Goal: Task Accomplishment & Management: Complete application form

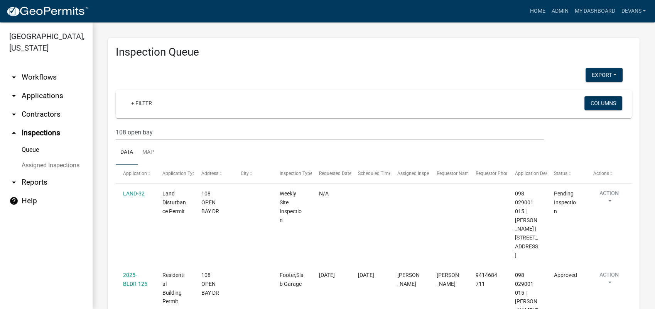
scroll to position [240, 0]
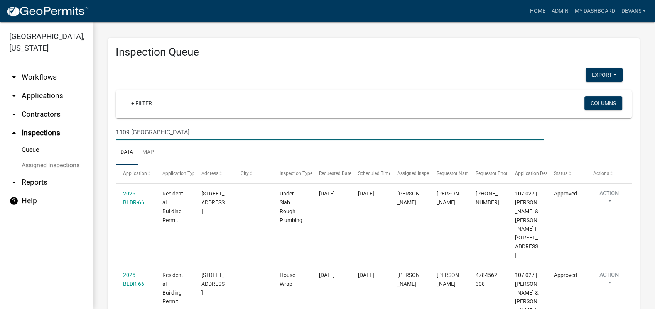
drag, startPoint x: 179, startPoint y: 136, endPoint x: 92, endPoint y: 129, distance: 87.5
click at [96, 130] on div "Inspection Queue Export Excel Format (.xlsx) CSV Format (.csv) + Filter Columns…" at bounding box center [374, 251] width 563 height 458
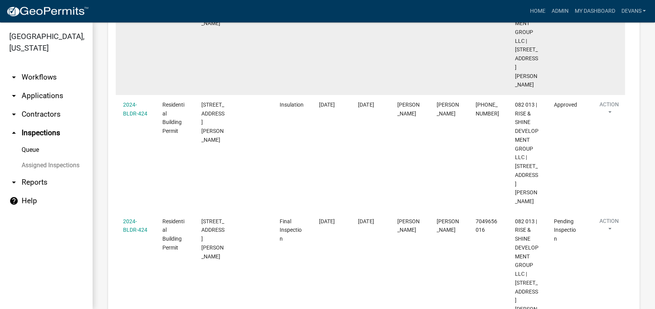
scroll to position [323, 0]
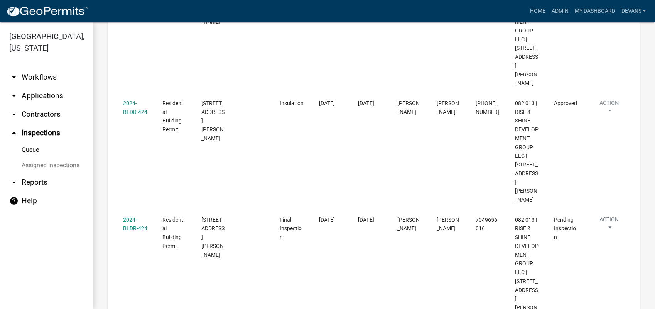
type input "628 [PERSON_NAME] station"
drag, startPoint x: 46, startPoint y: 95, endPoint x: 51, endPoint y: 88, distance: 8.7
click at [46, 95] on link "arrow_drop_down Applications" at bounding box center [46, 95] width 93 height 19
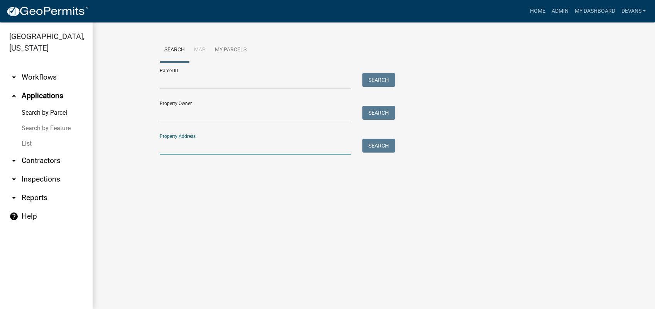
click at [191, 148] on input "Property Address:" at bounding box center [255, 147] width 191 height 16
type input "1109 [GEOGRAPHIC_DATA]"
click at [382, 146] on button "Search" at bounding box center [378, 146] width 33 height 14
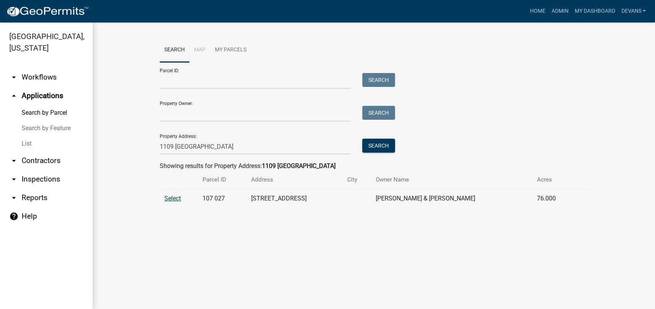
click at [174, 197] on span "Select" at bounding box center [172, 198] width 17 height 7
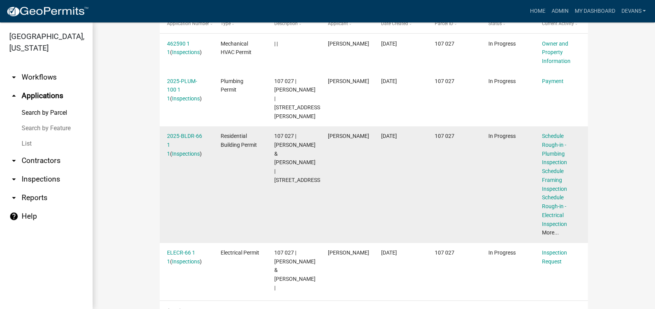
scroll to position [213, 0]
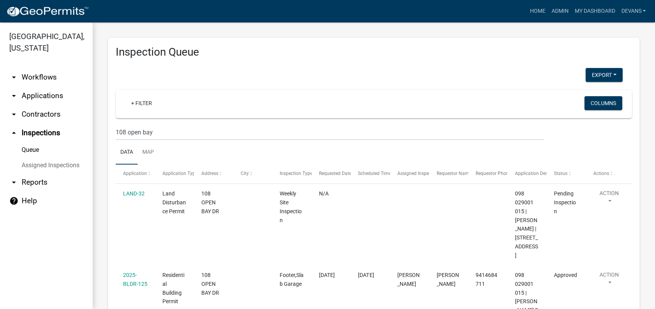
scroll to position [240, 0]
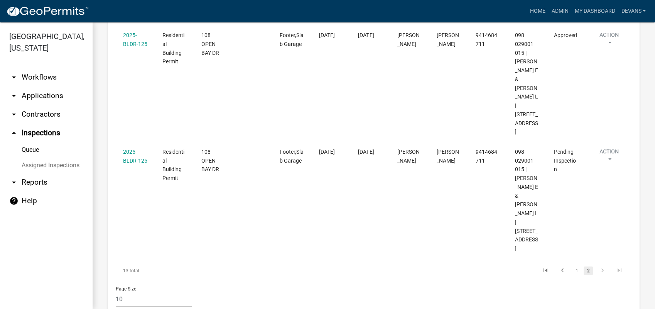
click at [48, 78] on link "arrow_drop_down Workflows" at bounding box center [46, 77] width 93 height 19
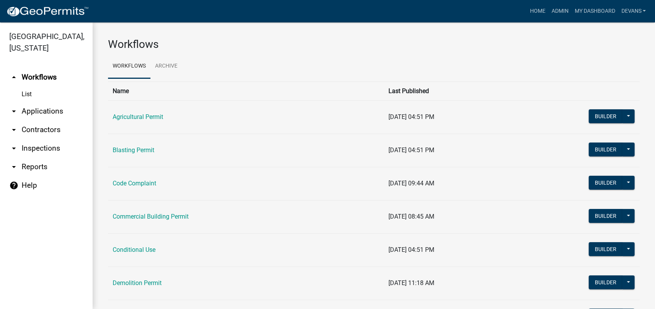
click at [25, 112] on link "arrow_drop_down Applications" at bounding box center [46, 111] width 93 height 19
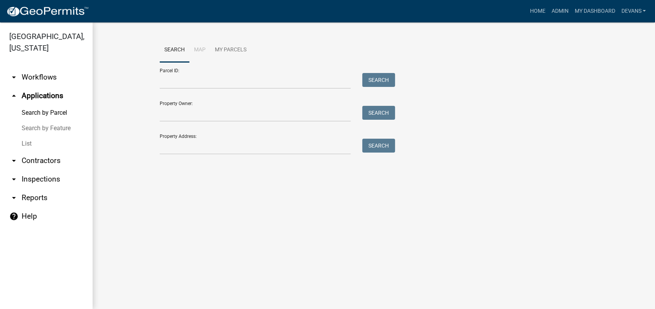
click at [23, 142] on link "List" at bounding box center [46, 143] width 93 height 15
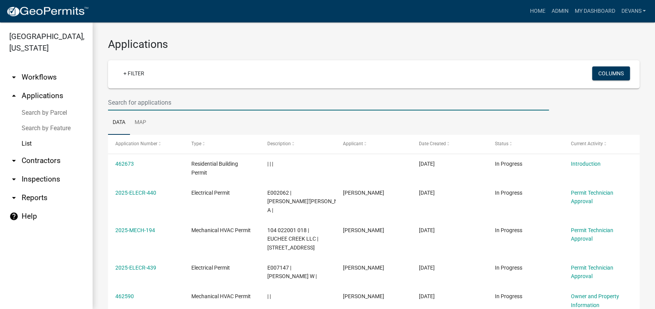
click at [149, 102] on input "text" at bounding box center [328, 103] width 441 height 16
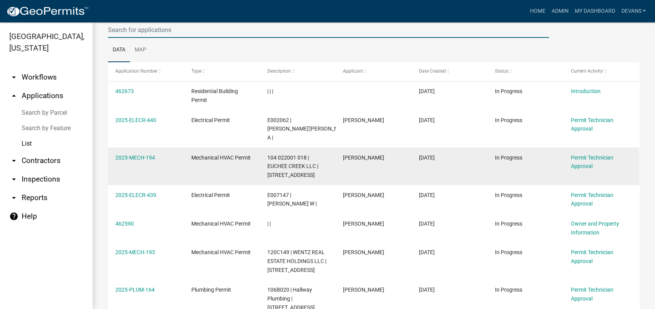
scroll to position [32, 0]
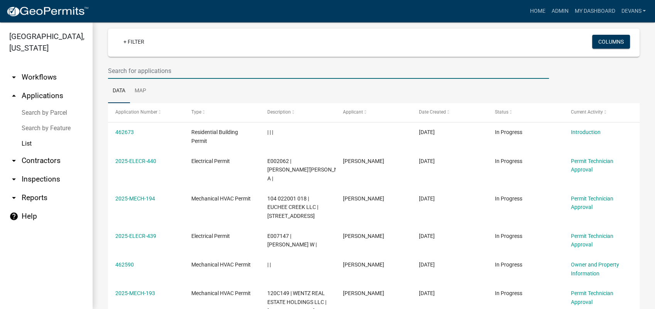
click at [164, 73] on input "text" at bounding box center [328, 71] width 441 height 16
click at [41, 91] on link "arrow_drop_up Applications" at bounding box center [46, 95] width 93 height 19
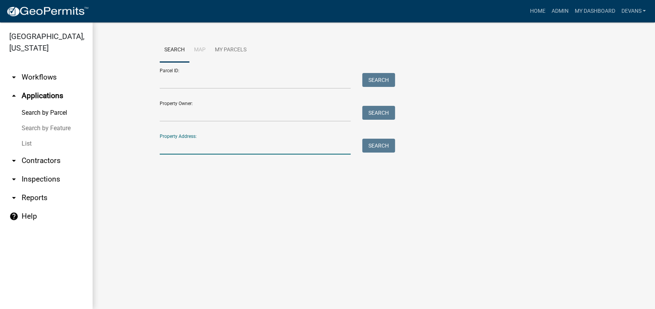
click at [176, 148] on input "Property Address:" at bounding box center [255, 147] width 191 height 16
type input "1109 [GEOGRAPHIC_DATA]"
click at [384, 148] on button "Search" at bounding box center [378, 146] width 33 height 14
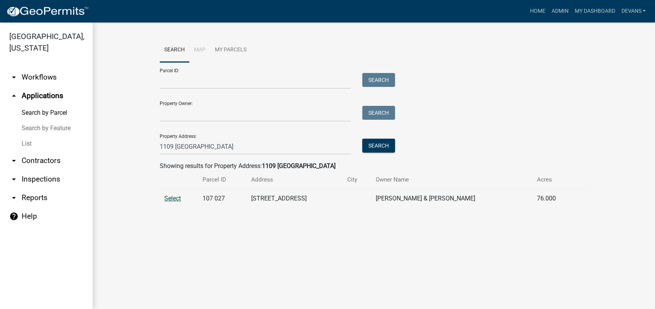
click at [173, 198] on span "Select" at bounding box center [172, 198] width 17 height 7
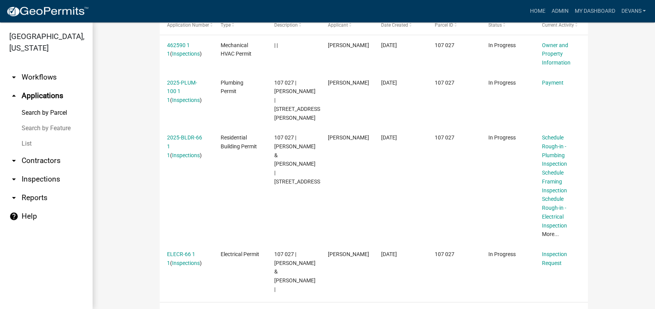
scroll to position [256, 0]
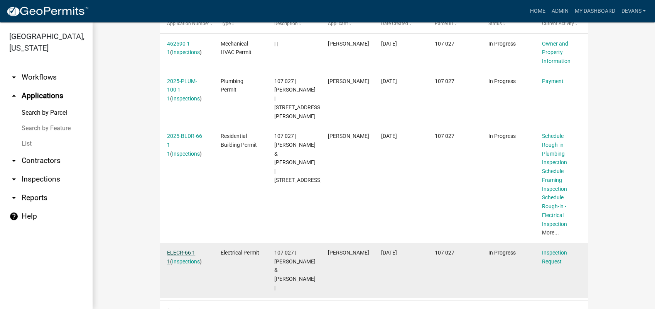
click at [188, 249] on link "ELECR-66 1 1" at bounding box center [181, 256] width 28 height 15
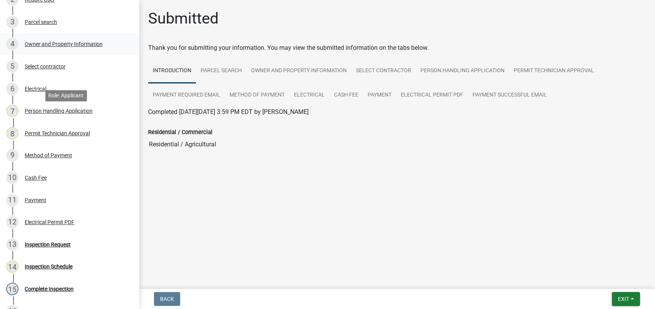
scroll to position [34, 0]
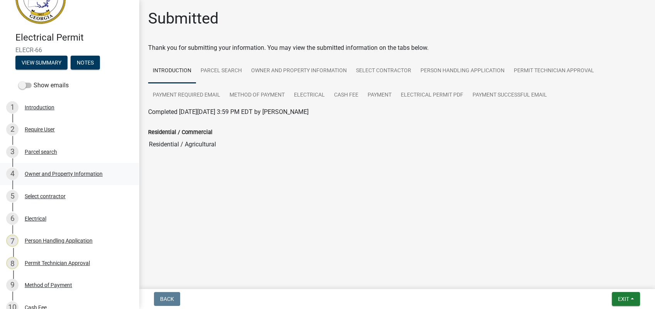
click at [59, 173] on div "Owner and Property Information" at bounding box center [64, 173] width 78 height 5
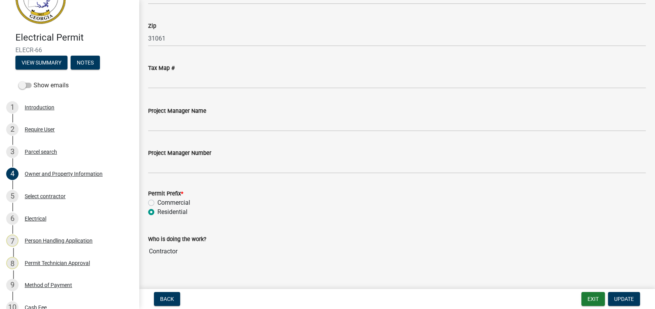
scroll to position [501, 0]
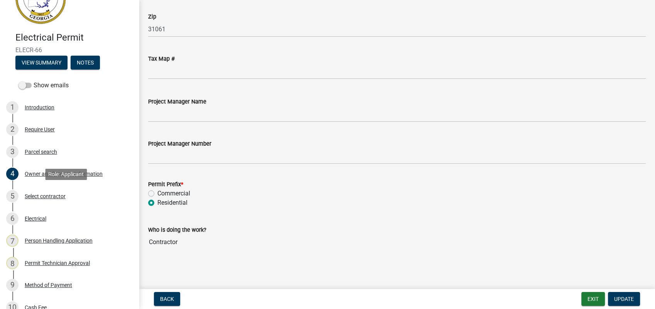
click at [59, 199] on div "5 Select contractor" at bounding box center [66, 196] width 120 height 12
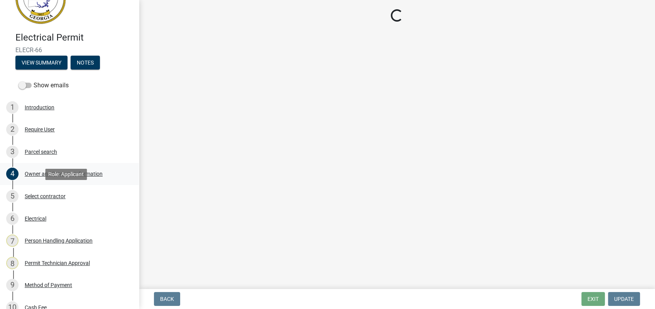
scroll to position [0, 0]
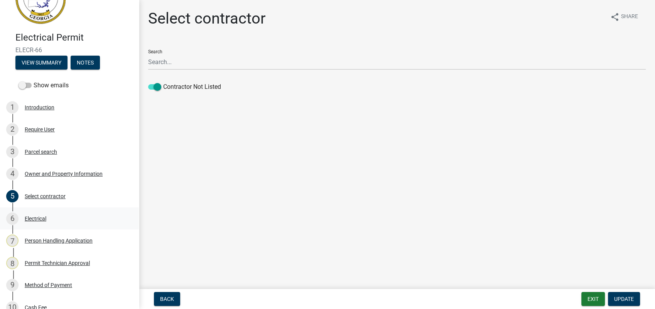
click at [38, 216] on div "Electrical" at bounding box center [36, 218] width 22 height 5
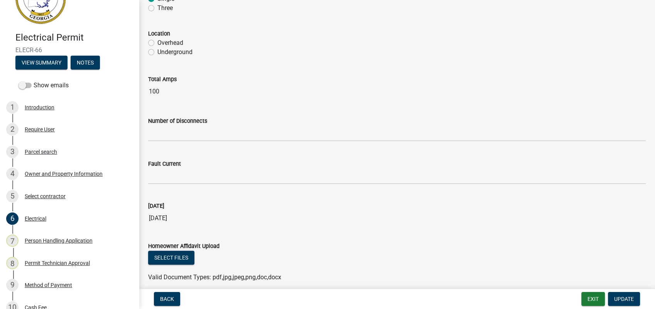
scroll to position [547, 0]
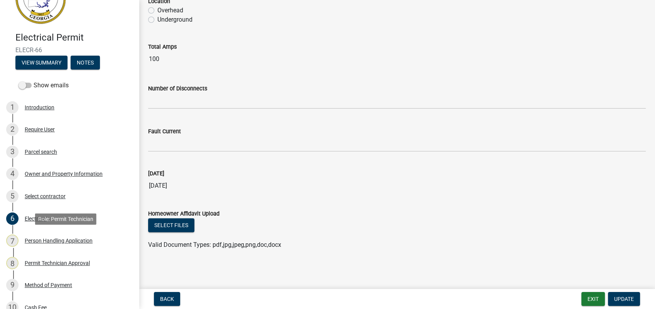
click at [74, 239] on div "Person Handling Application" at bounding box center [59, 240] width 68 height 5
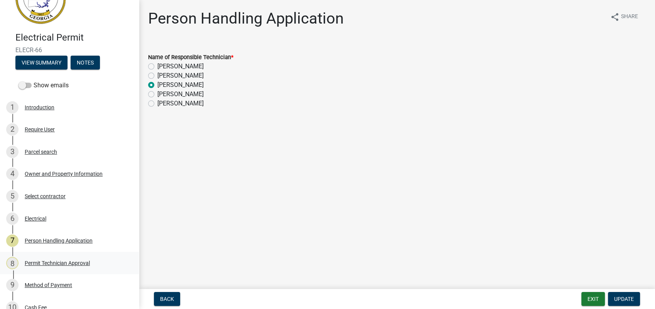
click at [43, 266] on div "8 Permit Technician Approval" at bounding box center [66, 263] width 120 height 12
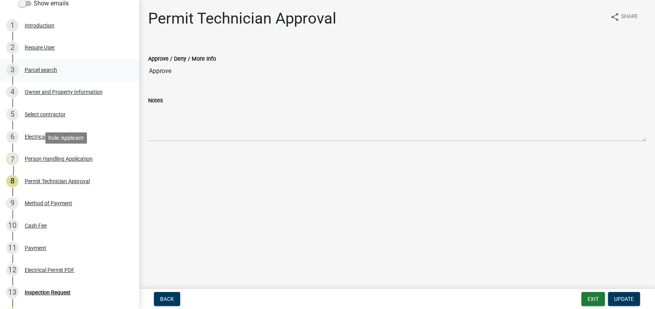
scroll to position [249, 0]
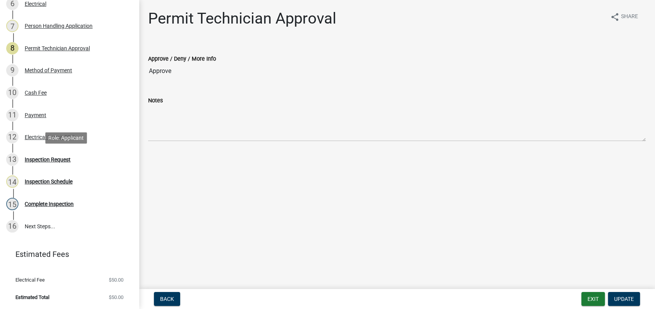
click at [56, 161] on div "Inspection Request" at bounding box center [48, 159] width 46 height 5
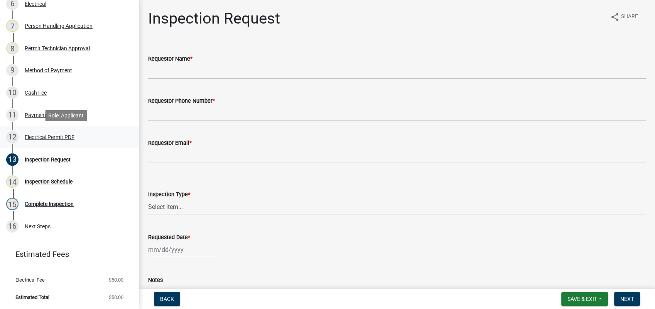
click at [58, 135] on div "Electrical Permit PDF" at bounding box center [50, 136] width 50 height 5
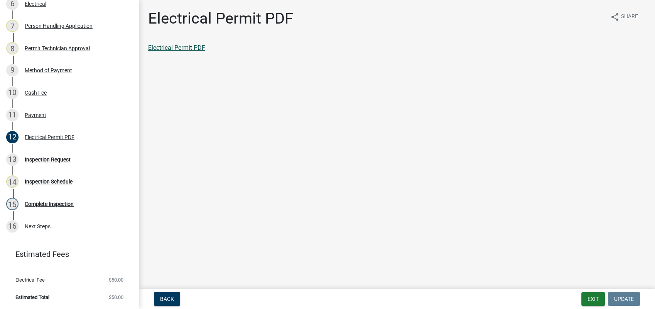
click at [188, 49] on link "Electrical Permit PDF" at bounding box center [176, 47] width 57 height 7
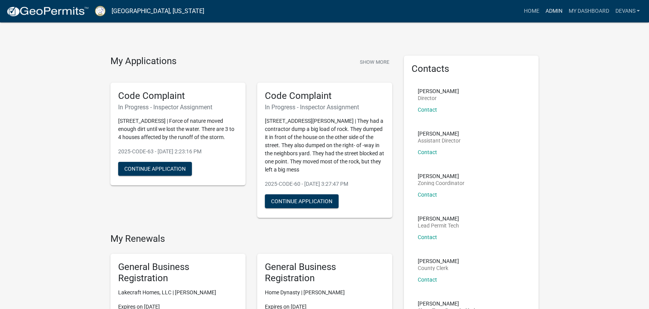
click at [550, 12] on link "Admin" at bounding box center [553, 11] width 23 height 15
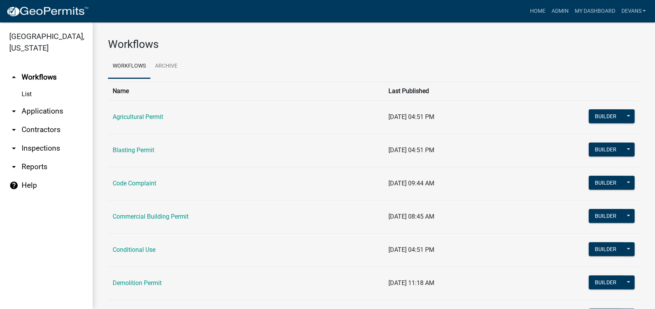
click at [52, 113] on link "arrow_drop_down Applications" at bounding box center [46, 111] width 93 height 19
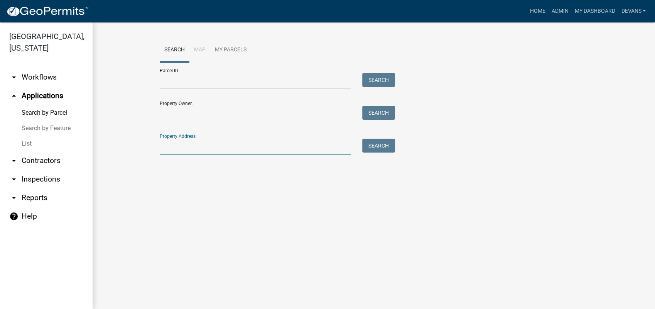
click at [212, 152] on input "Property Address:" at bounding box center [255, 147] width 191 height 16
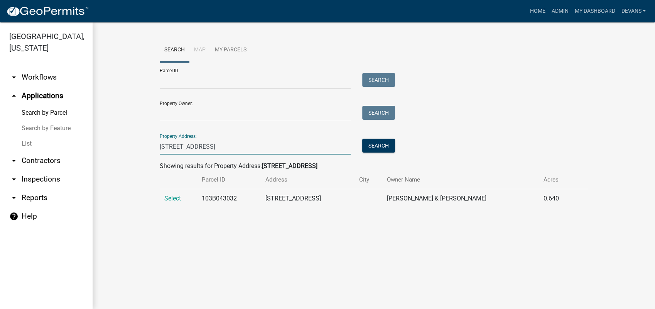
type input "227 eagles way"
click at [176, 191] on td "Select" at bounding box center [178, 198] width 37 height 19
click at [173, 200] on span "Select" at bounding box center [172, 198] width 17 height 7
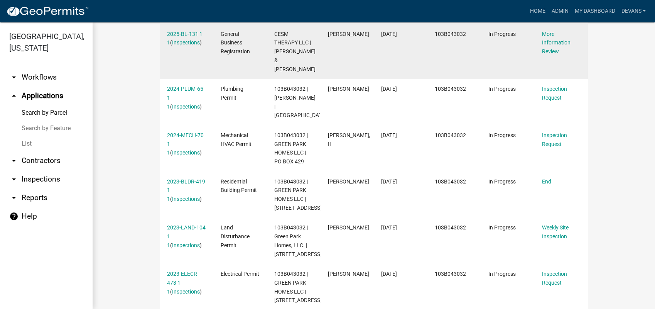
scroll to position [214, 0]
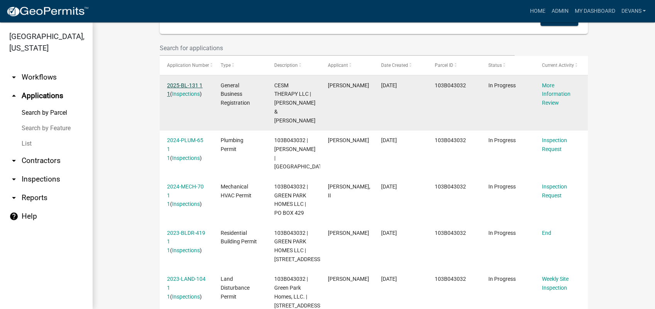
click at [188, 86] on link "2025-BL-131 1 1" at bounding box center [185, 89] width 36 height 15
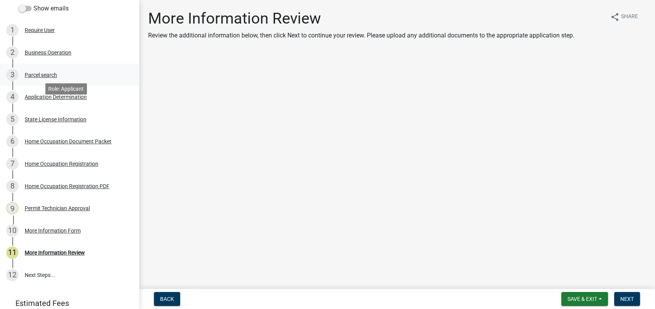
scroll to position [154, 0]
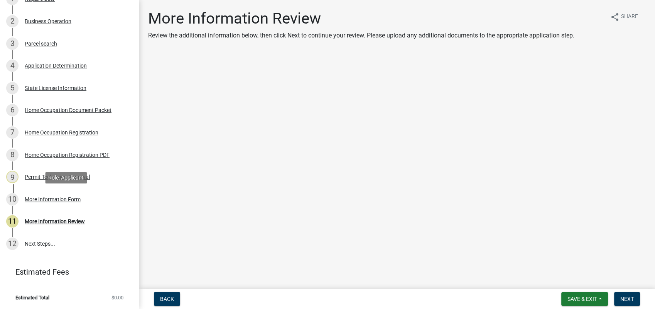
click at [52, 196] on div "More Information Form" at bounding box center [53, 198] width 56 height 5
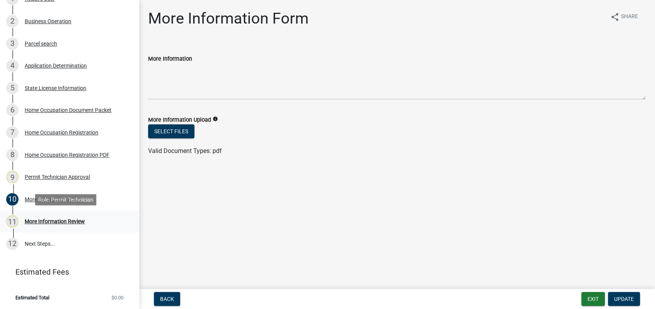
click at [45, 218] on div "More Information Review" at bounding box center [55, 220] width 60 height 5
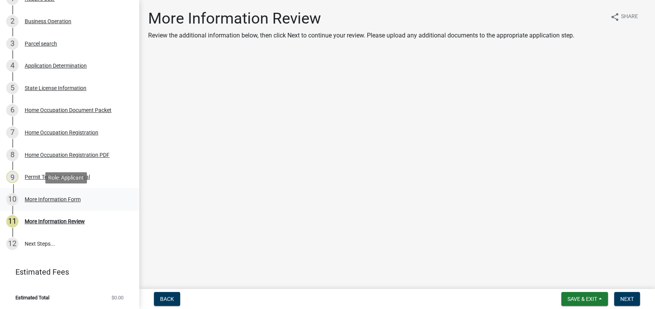
click at [54, 199] on div "More Information Form" at bounding box center [53, 198] width 56 height 5
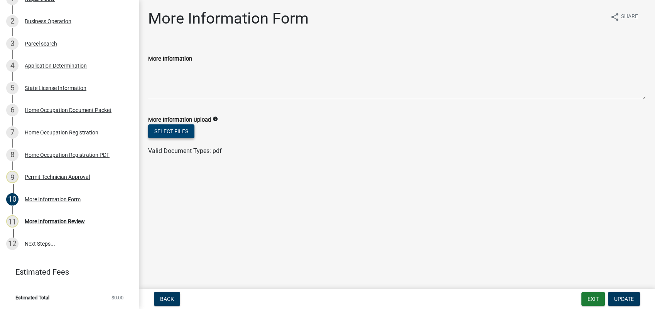
click at [162, 130] on button "Select files" at bounding box center [171, 131] width 46 height 14
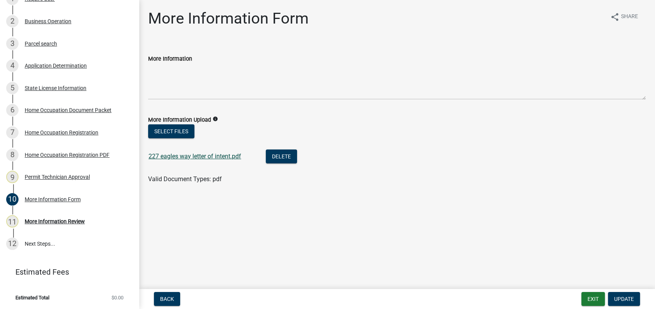
click at [204, 156] on link "227 eagles way letter of intent.pdf" at bounding box center [195, 155] width 93 height 7
click at [629, 297] on span "Update" at bounding box center [624, 299] width 20 height 6
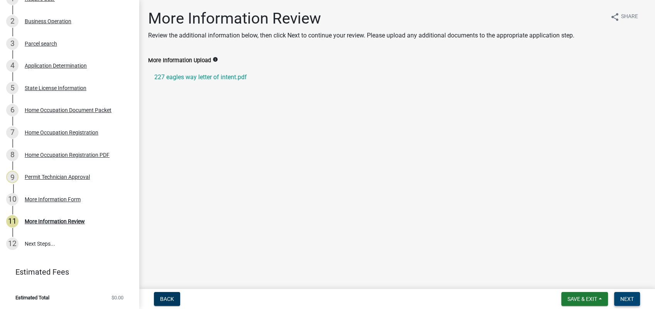
click at [630, 296] on span "Next" at bounding box center [628, 299] width 14 height 6
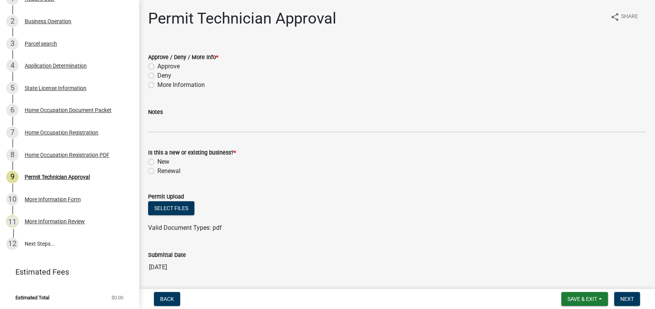
click at [157, 65] on label "Approve" at bounding box center [168, 66] width 22 height 9
click at [157, 65] on input "Approve" at bounding box center [159, 64] width 5 height 5
radio input "true"
click at [157, 161] on label "New" at bounding box center [163, 161] width 12 height 9
click at [157, 161] on input "New" at bounding box center [159, 159] width 5 height 5
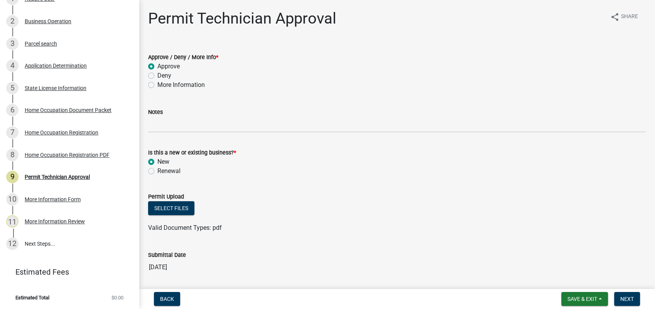
radio input "true"
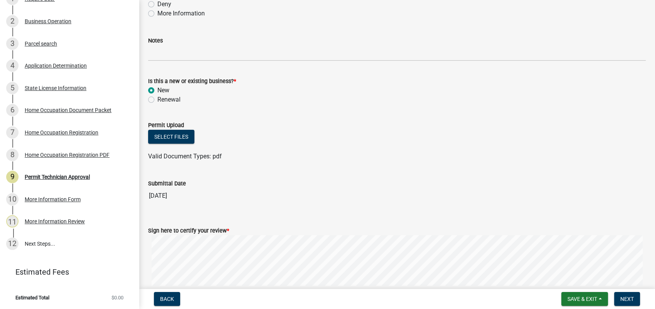
scroll to position [130, 0]
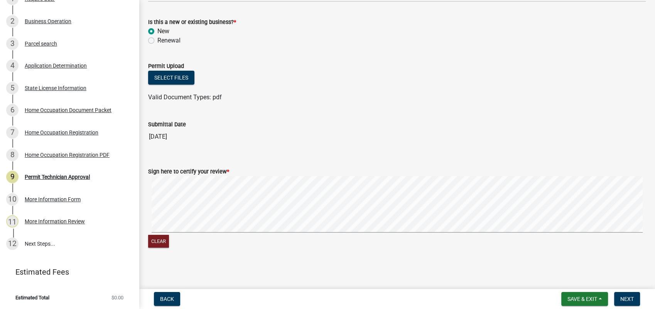
click at [559, 210] on form "Sign here to certify your review * Clear" at bounding box center [397, 202] width 498 height 91
click at [648, 228] on html "Internet Explorer does NOT work with GeoPermits. Get a new browser for more sec…" at bounding box center [327, 154] width 655 height 309
click at [626, 296] on span "Next" at bounding box center [628, 299] width 14 height 6
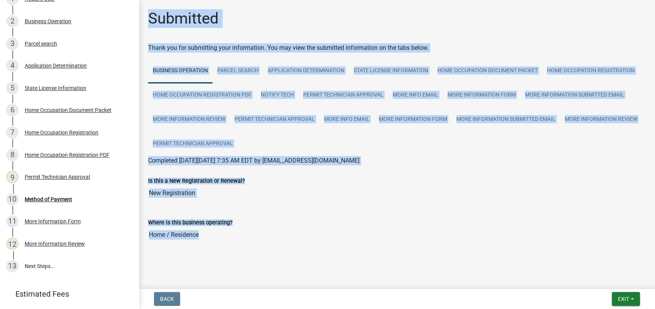
scroll to position [176, 0]
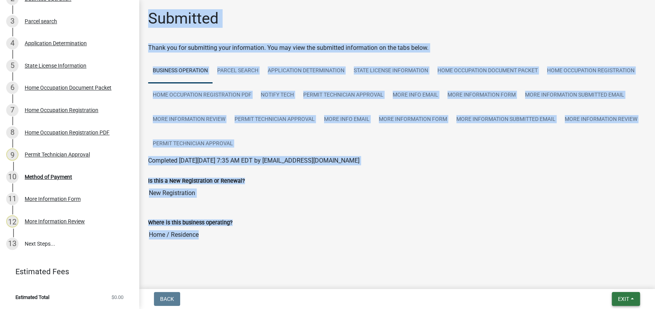
click at [616, 293] on button "Exit" at bounding box center [626, 299] width 28 height 14
click at [601, 275] on button "Save & Exit" at bounding box center [610, 278] width 62 height 19
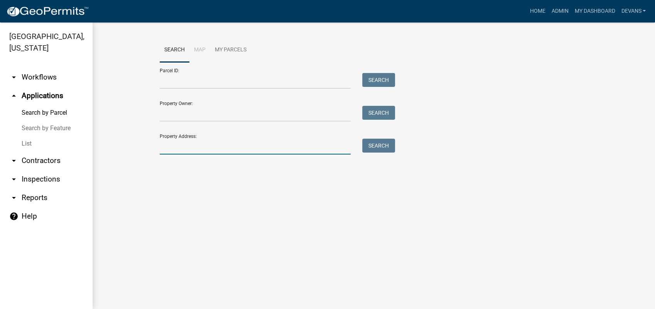
click at [169, 151] on input "Property Address:" at bounding box center [255, 147] width 191 height 16
type input "227 eagles way"
click at [386, 149] on button "Search" at bounding box center [378, 146] width 33 height 14
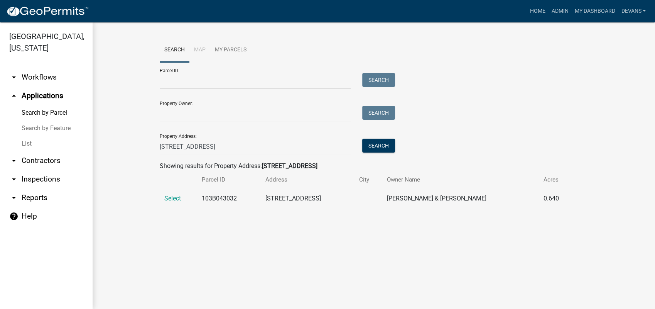
click at [164, 193] on td "Select" at bounding box center [178, 198] width 37 height 19
click at [168, 195] on span "Select" at bounding box center [172, 198] width 17 height 7
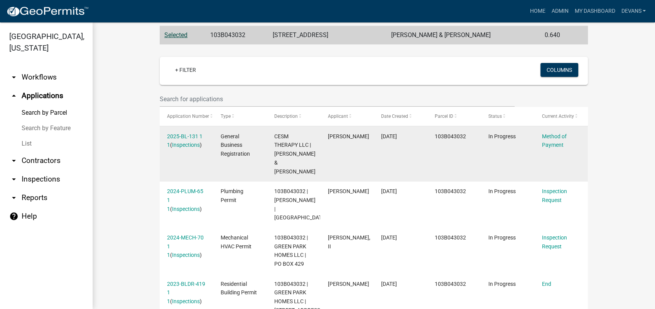
scroll to position [171, 0]
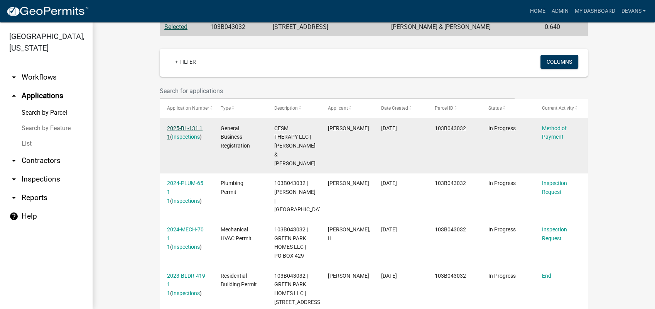
click at [180, 127] on link "2025-BL-131 1 1" at bounding box center [185, 132] width 36 height 15
